Goal: Find specific page/section

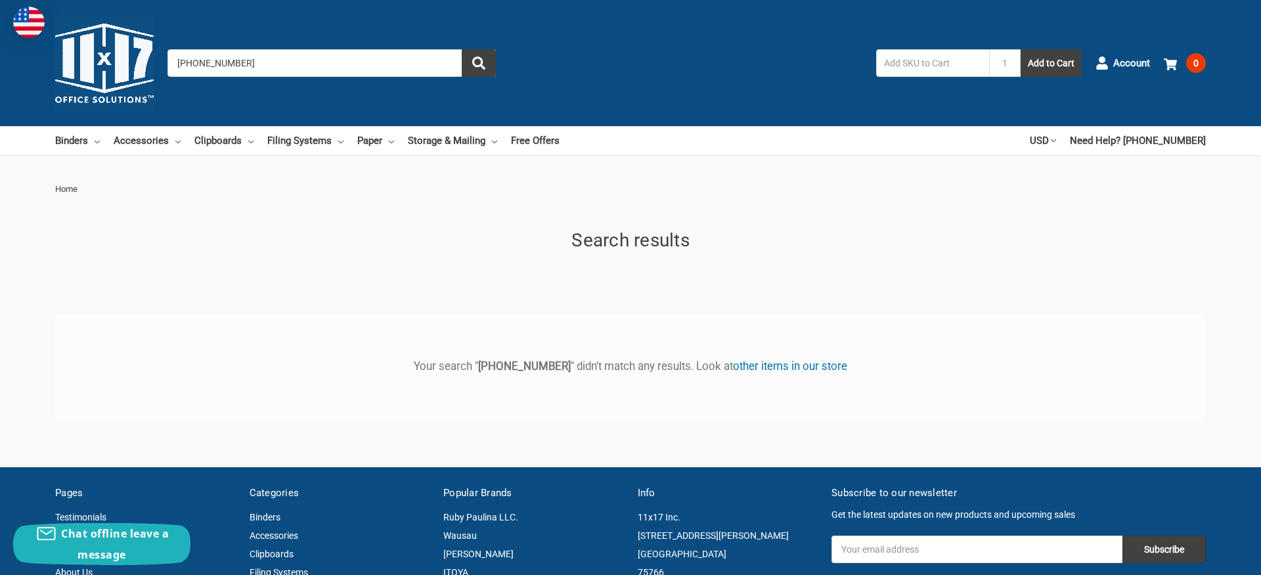
click at [231, 60] on input "[PHONE_NUMBER]" at bounding box center [331, 63] width 328 height 28
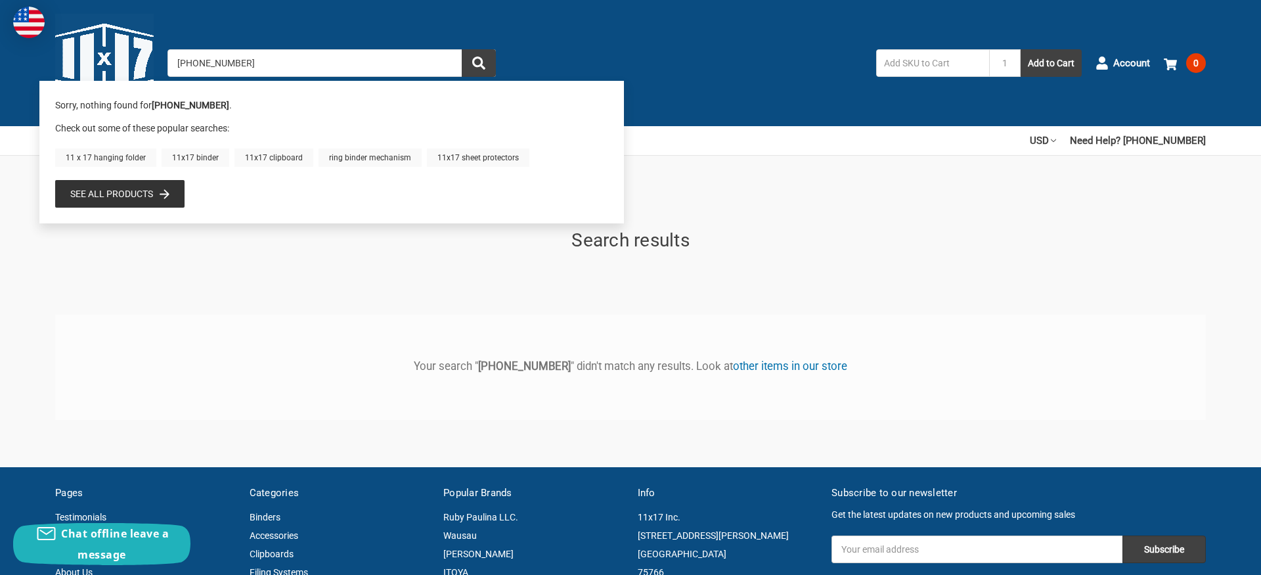
click at [191, 66] on input "[PHONE_NUMBER]" at bounding box center [331, 63] width 328 height 28
type input "45405026"
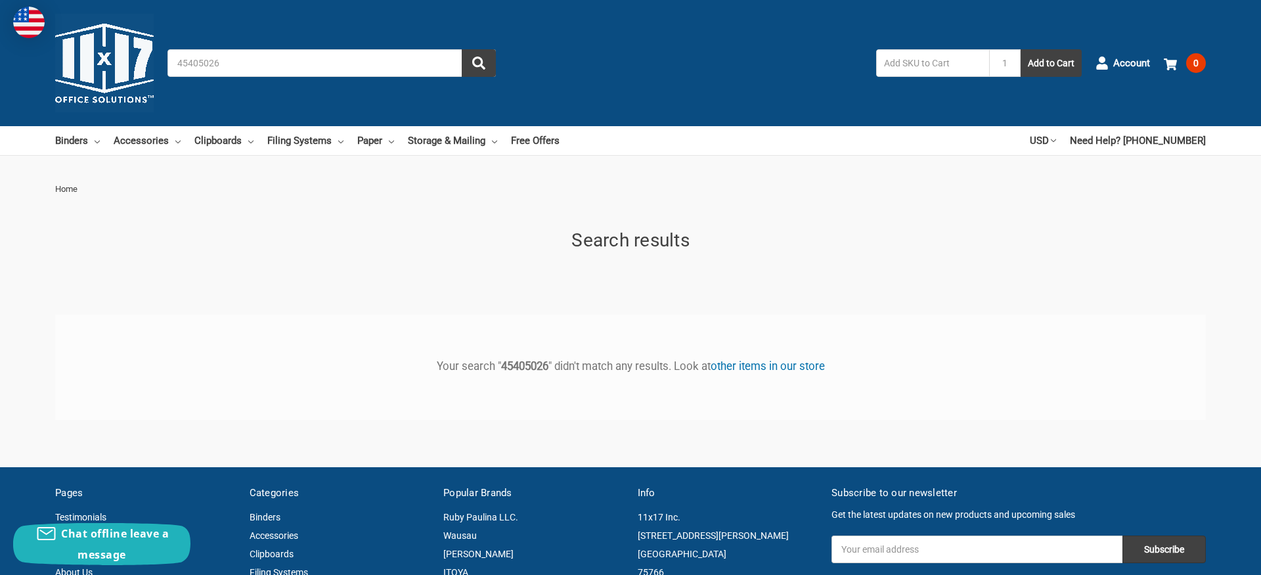
click at [1008, 231] on h1 "Search results" at bounding box center [630, 241] width 1151 height 28
